Goal: Find specific page/section: Find specific page/section

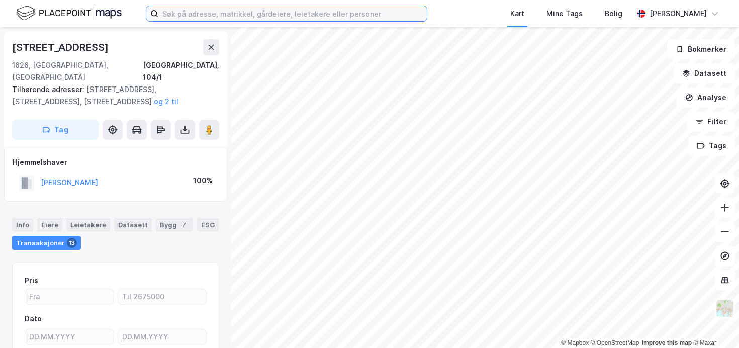
click at [371, 15] on input at bounding box center [292, 13] width 269 height 15
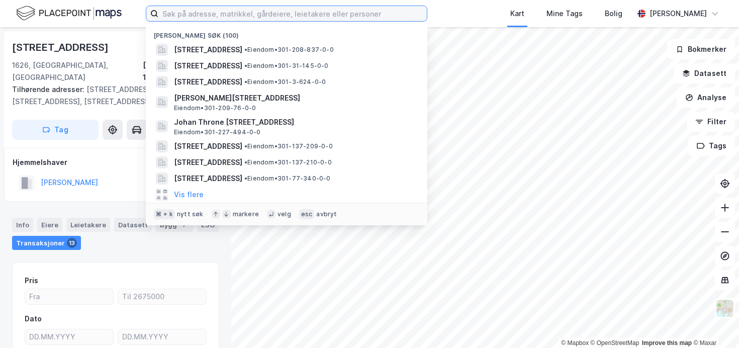
paste input "jungfrugatan 7b"
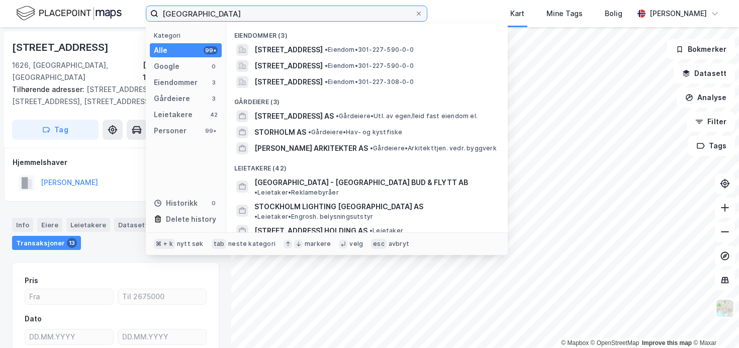
type input "[GEOGRAPHIC_DATA]"
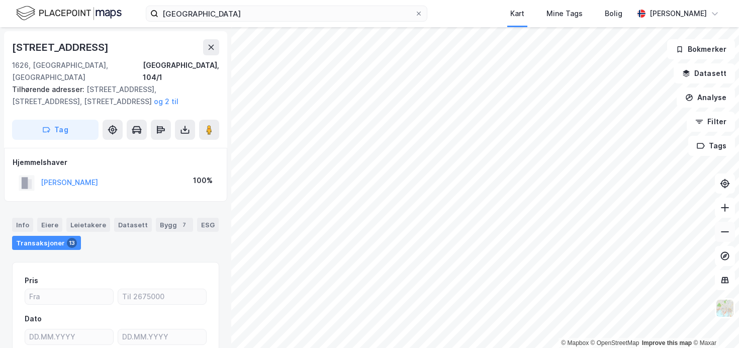
click at [725, 225] on button at bounding box center [725, 232] width 20 height 20
